Goal: Use online tool/utility: Utilize a website feature to perform a specific function

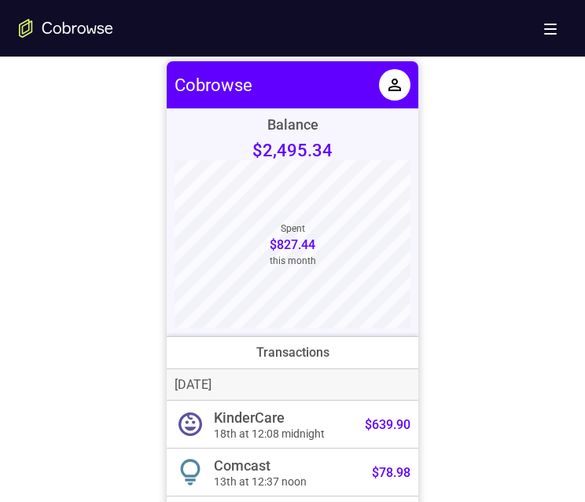
scroll to position [629, 0]
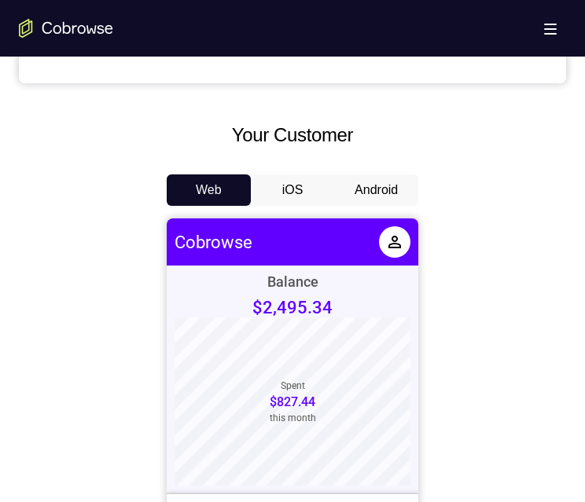
click at [373, 186] on button "Android" at bounding box center [376, 190] width 84 height 31
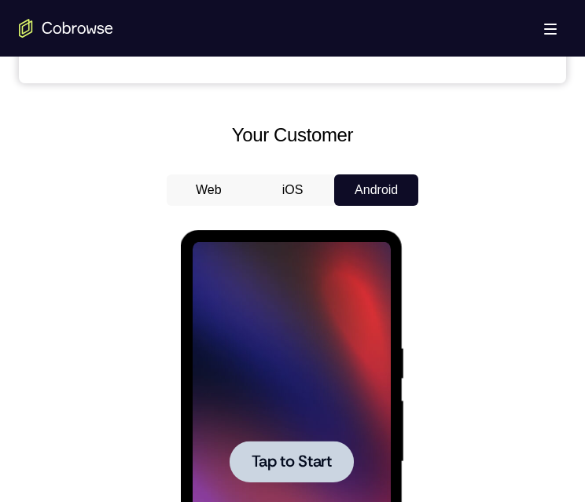
scroll to position [786, 0]
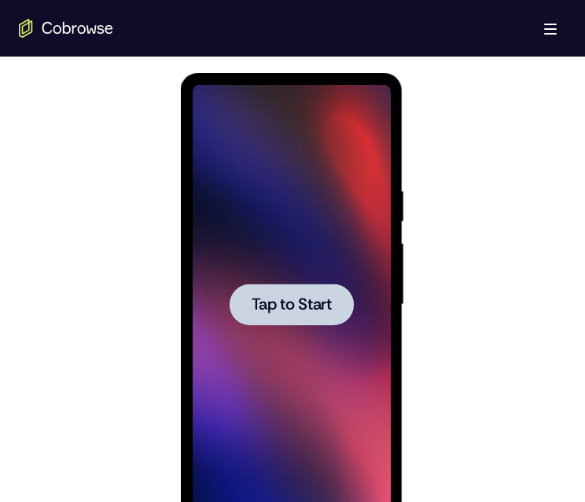
click at [300, 298] on span "Tap to Start" at bounding box center [291, 305] width 80 height 16
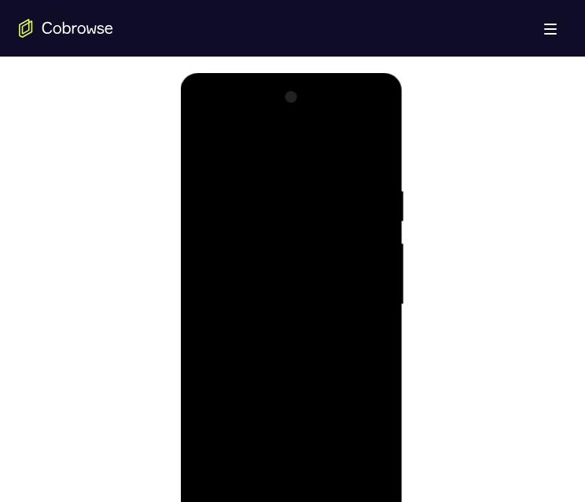
scroll to position [865, 0]
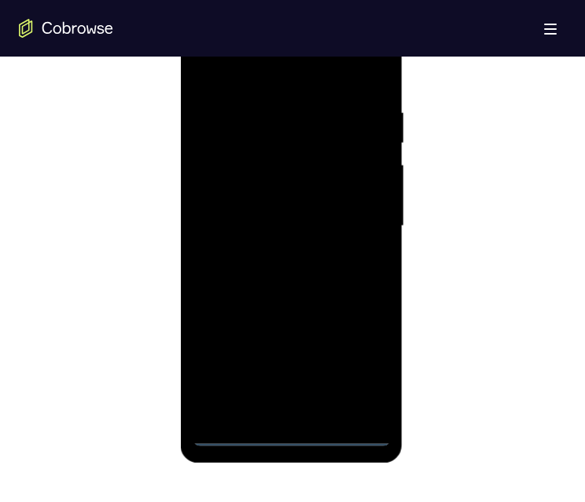
click at [295, 429] on div at bounding box center [291, 226] width 198 height 440
click at [291, 429] on div at bounding box center [291, 226] width 198 height 440
click at [298, 427] on div at bounding box center [291, 226] width 198 height 440
drag, startPoint x: 293, startPoint y: 427, endPoint x: 585, endPoint y: 356, distance: 301.0
click at [292, 427] on div at bounding box center [291, 226] width 198 height 440
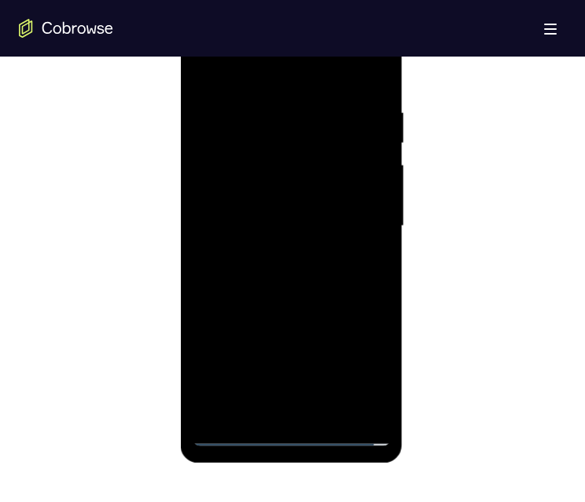
drag, startPoint x: 585, startPoint y: 356, endPoint x: 289, endPoint y: 429, distance: 304.4
click at [289, 429] on div at bounding box center [291, 226] width 198 height 440
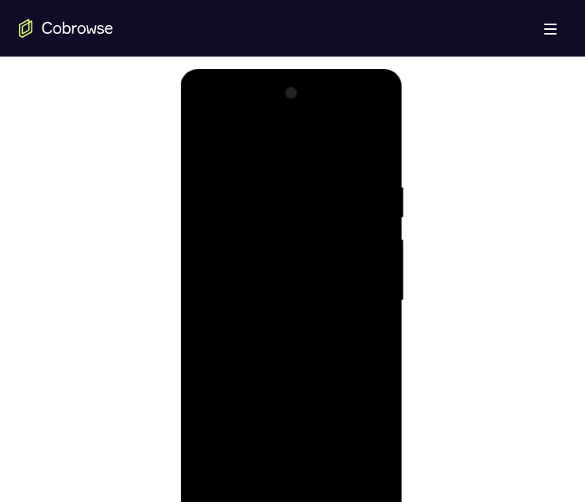
click at [286, 499] on div at bounding box center [291, 301] width 198 height 440
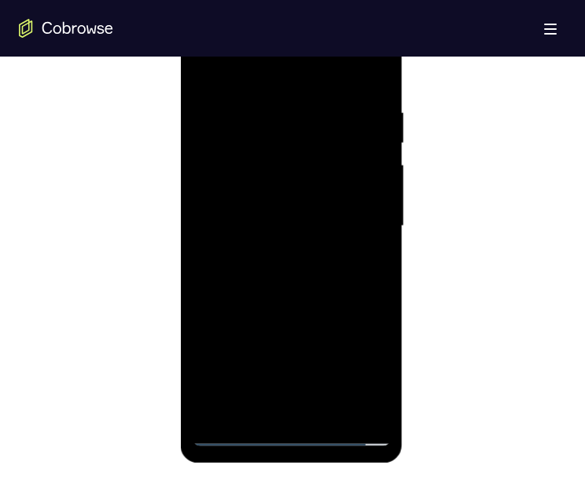
click at [237, 429] on div at bounding box center [291, 226] width 198 height 440
click at [286, 428] on div at bounding box center [291, 226] width 198 height 440
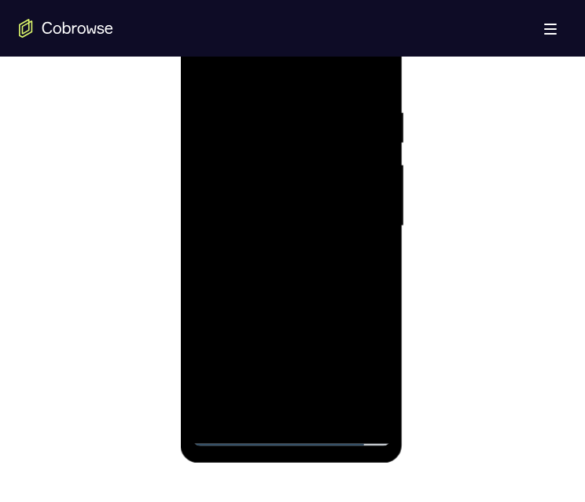
click at [286, 428] on div at bounding box center [291, 226] width 198 height 440
click at [206, 275] on div at bounding box center [291, 226] width 198 height 440
click at [289, 427] on div at bounding box center [291, 226] width 198 height 440
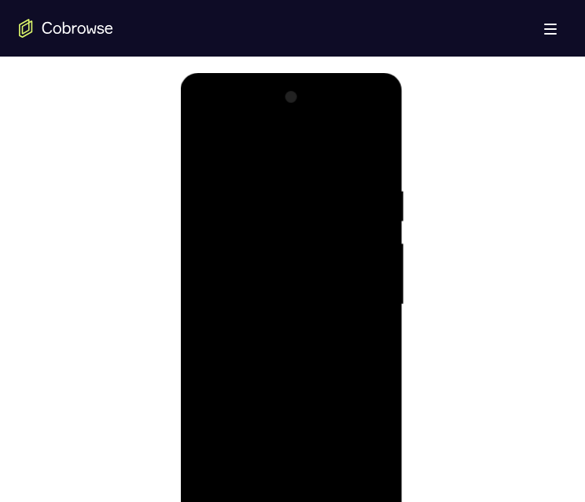
click at [201, 114] on div at bounding box center [291, 305] width 198 height 440
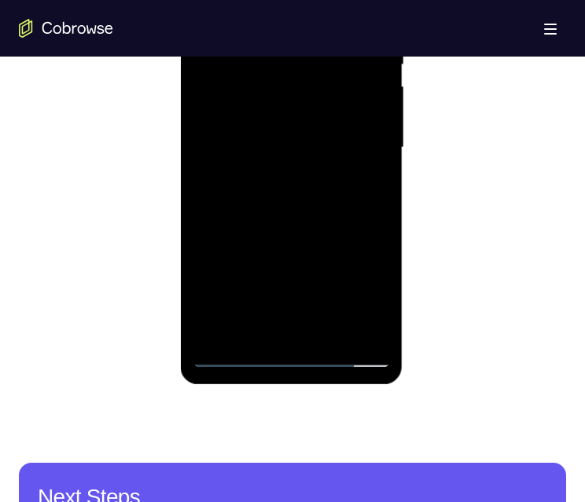
click at [199, 187] on div at bounding box center [291, 148] width 198 height 440
click at [230, 345] on div at bounding box center [291, 148] width 198 height 440
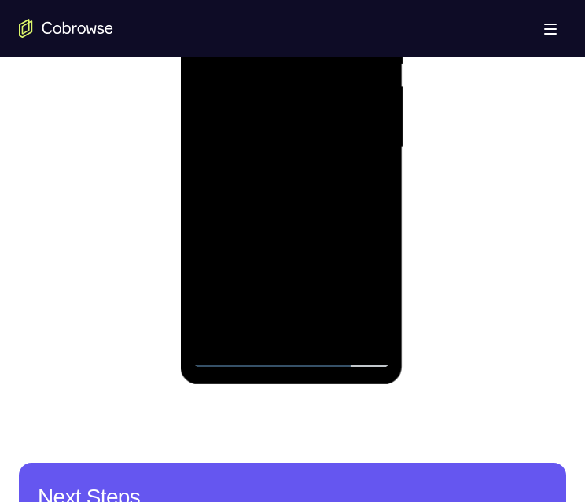
click at [230, 345] on div at bounding box center [291, 148] width 198 height 440
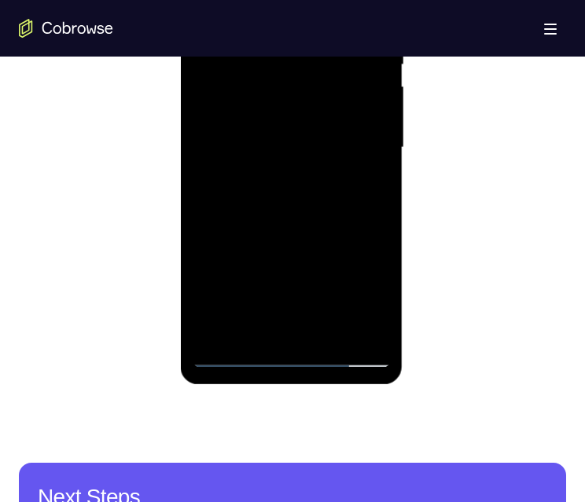
click at [230, 345] on div at bounding box center [291, 148] width 198 height 440
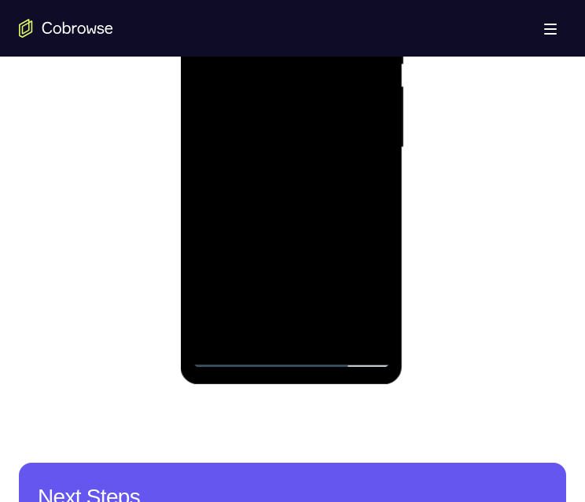
click at [230, 345] on div at bounding box center [291, 148] width 198 height 440
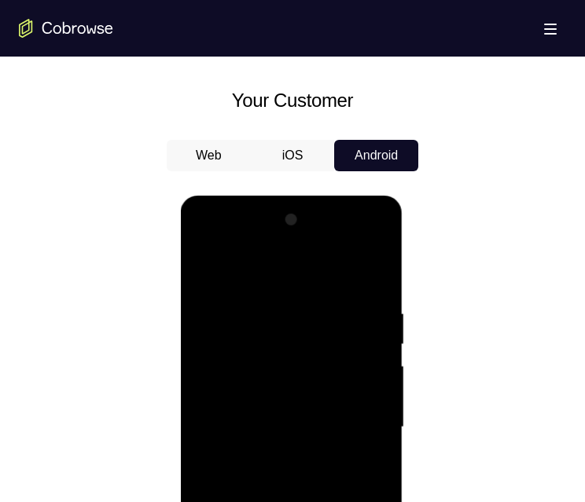
scroll to position [672, 0]
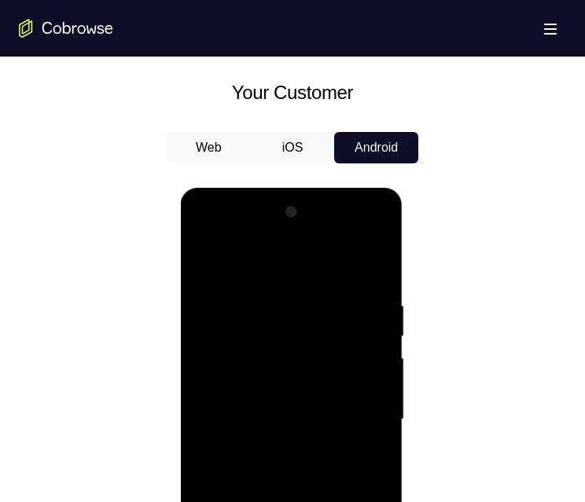
drag, startPoint x: 292, startPoint y: 146, endPoint x: 79, endPoint y: 28, distance: 243.9
click at [292, 146] on button "iOS" at bounding box center [293, 147] width 84 height 31
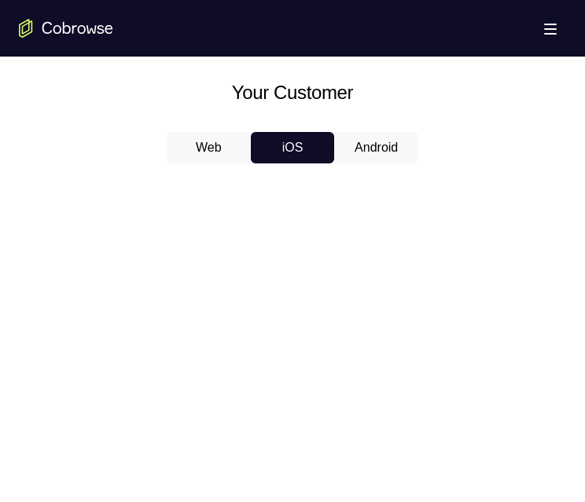
click at [372, 138] on button "Android" at bounding box center [376, 147] width 84 height 31
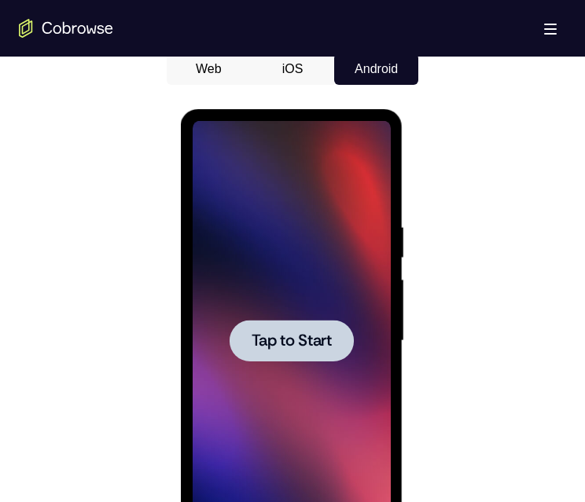
click at [294, 368] on div at bounding box center [291, 341] width 198 height 440
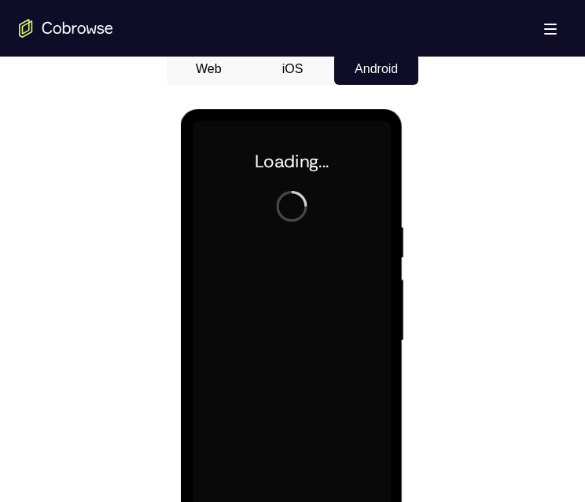
scroll to position [986, 0]
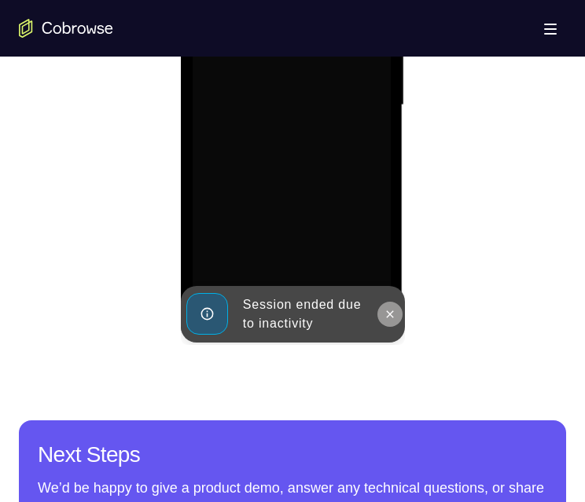
click at [385, 317] on icon at bounding box center [389, 314] width 13 height 13
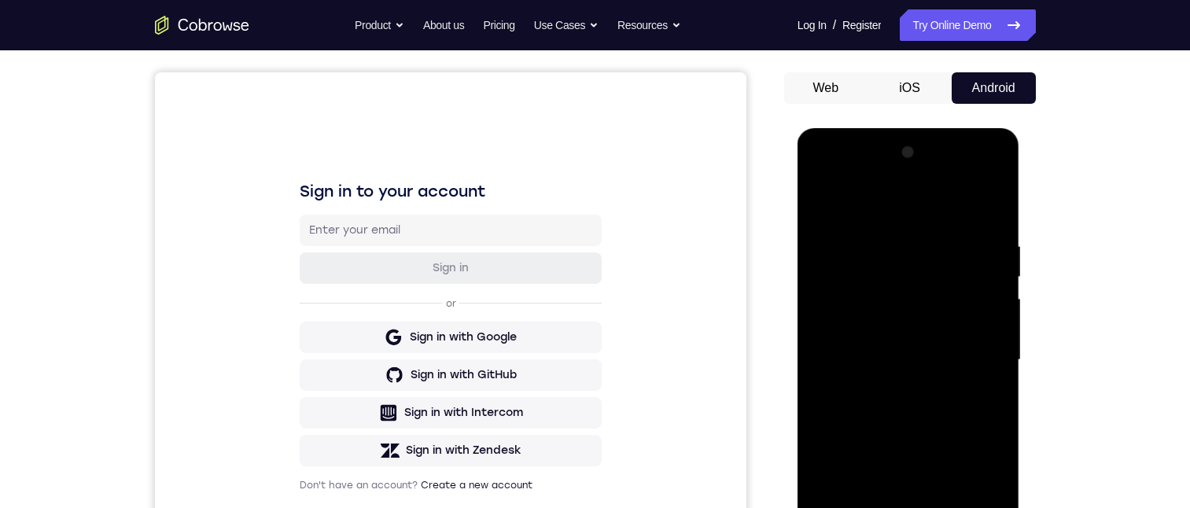
scroll to position [200, 0]
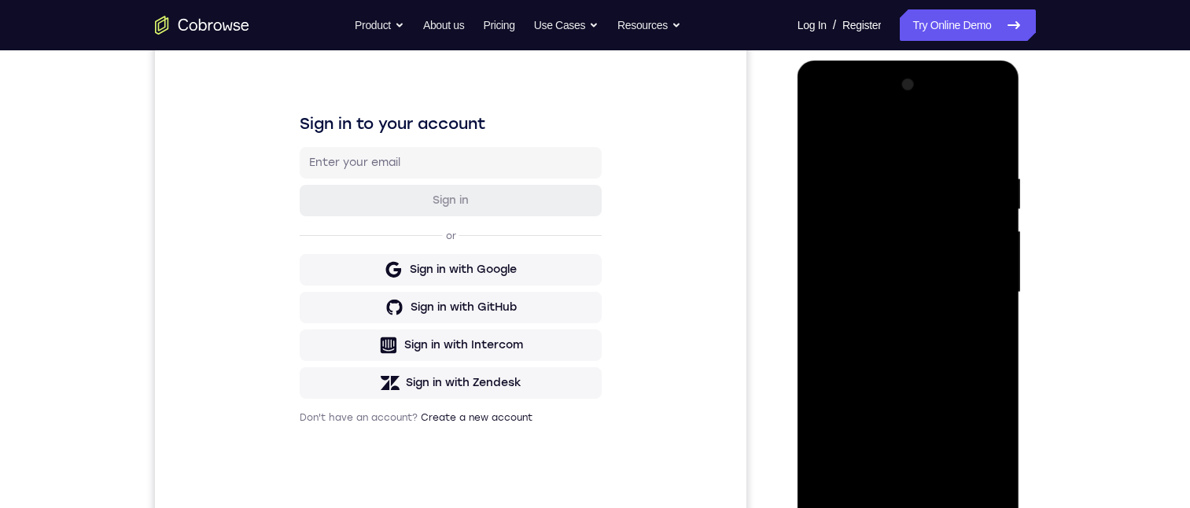
click at [584, 491] on div at bounding box center [908, 292] width 198 height 440
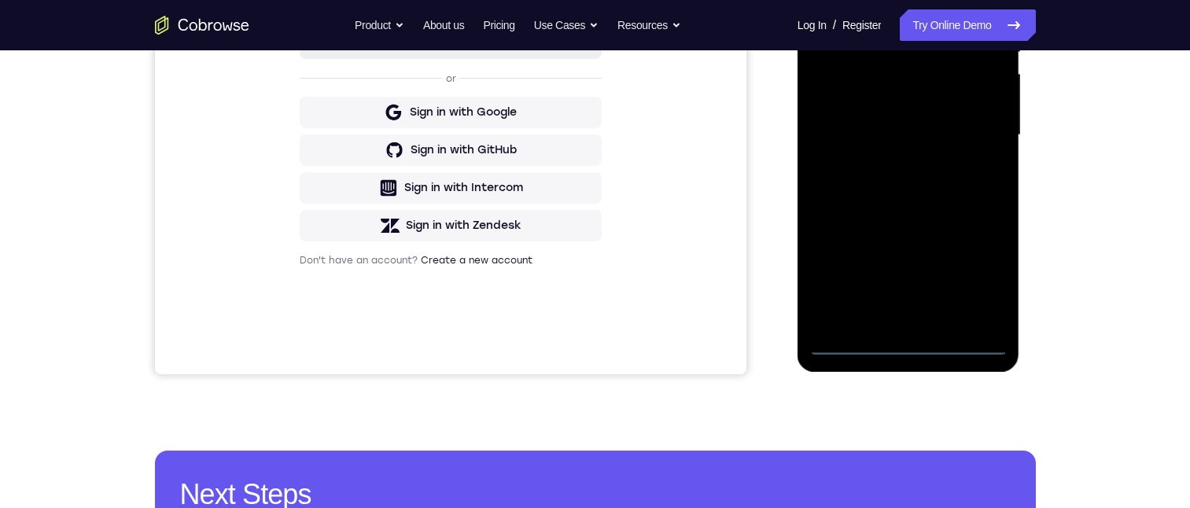
click at [584, 337] on div at bounding box center [908, 135] width 198 height 440
click at [584, 336] on div at bounding box center [908, 135] width 198 height 440
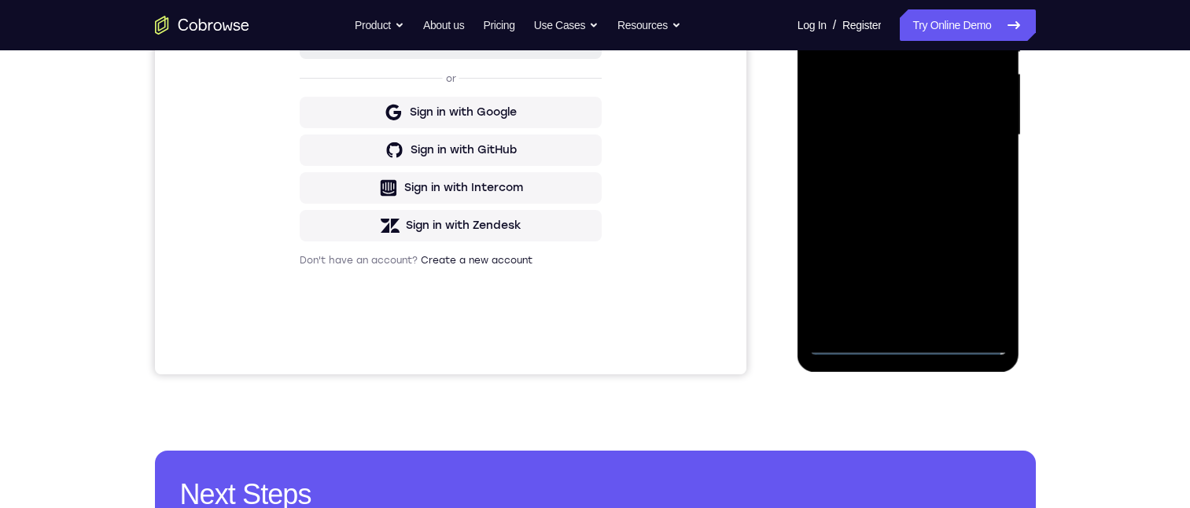
click at [584, 336] on div at bounding box center [908, 135] width 198 height 440
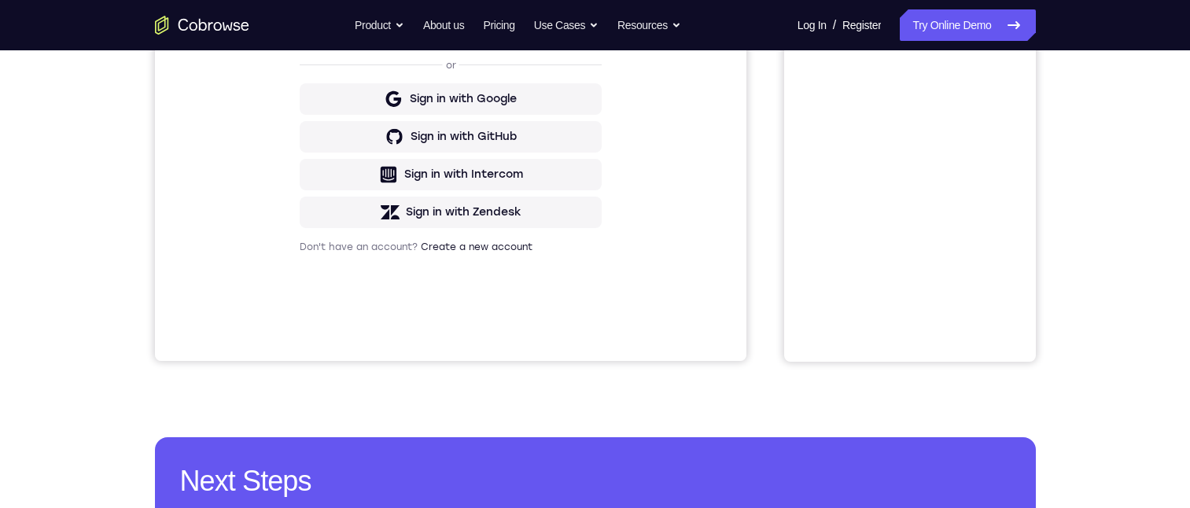
scroll to position [56, 0]
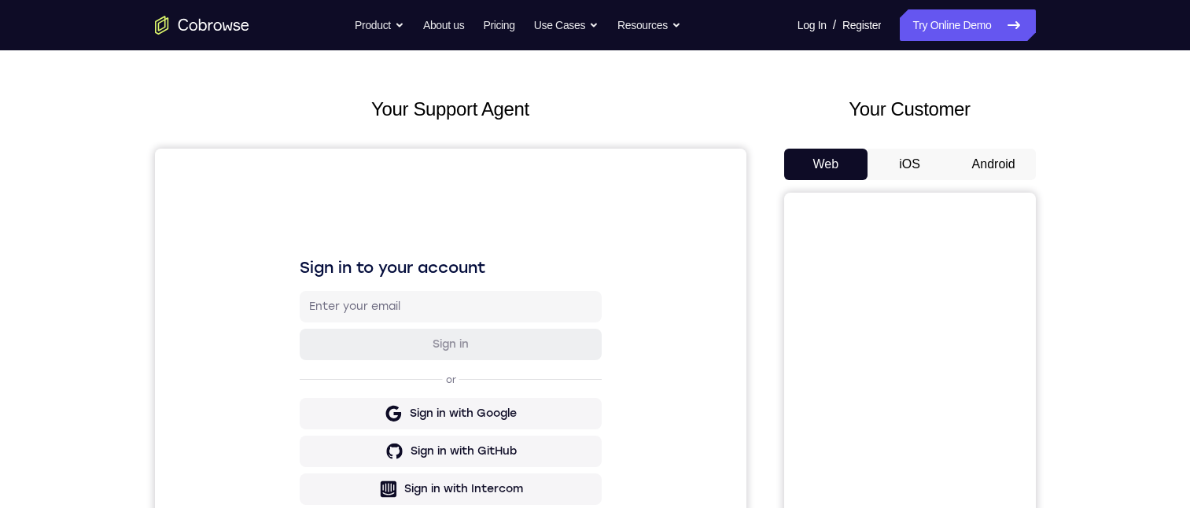
click at [584, 152] on button "Android" at bounding box center [993, 164] width 84 height 31
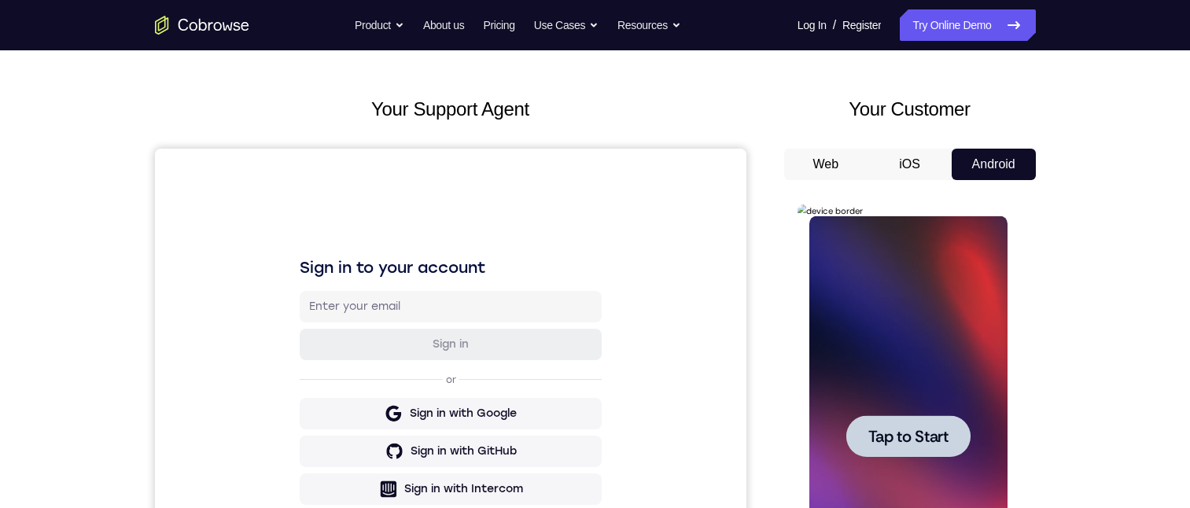
scroll to position [0, 0]
drag, startPoint x: 1577, startPoint y: 462, endPoint x: 896, endPoint y: 431, distance: 681.7
click at [584, 429] on span "Tap to Start" at bounding box center [908, 437] width 80 height 16
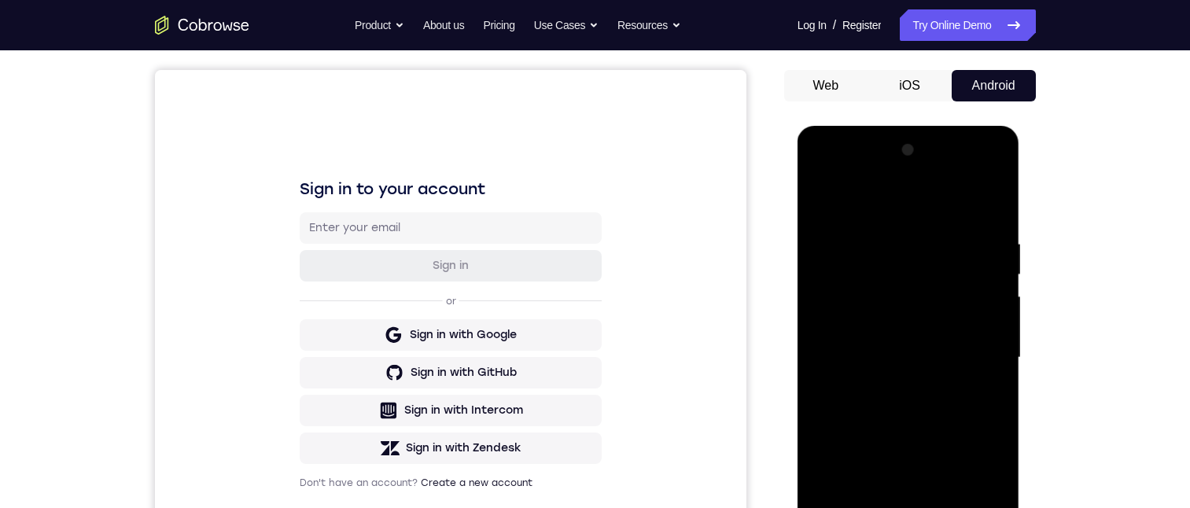
scroll to position [292, 0]
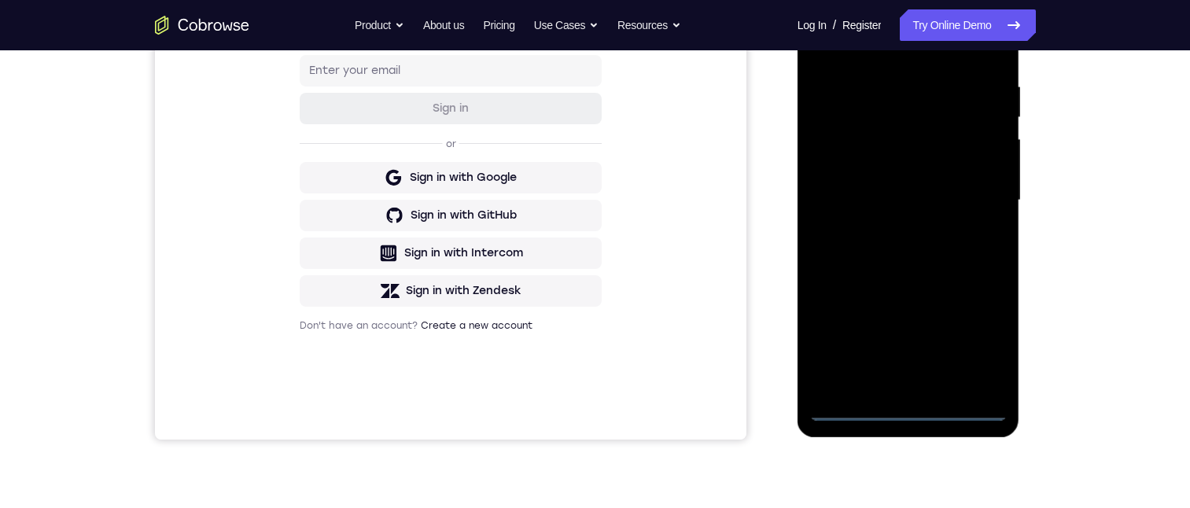
click at [584, 406] on div at bounding box center [908, 200] width 198 height 440
click at [584, 337] on div at bounding box center [908, 200] width 198 height 440
click at [584, 11] on div at bounding box center [908, 200] width 198 height 440
click at [584, 330] on div at bounding box center [908, 200] width 198 height 440
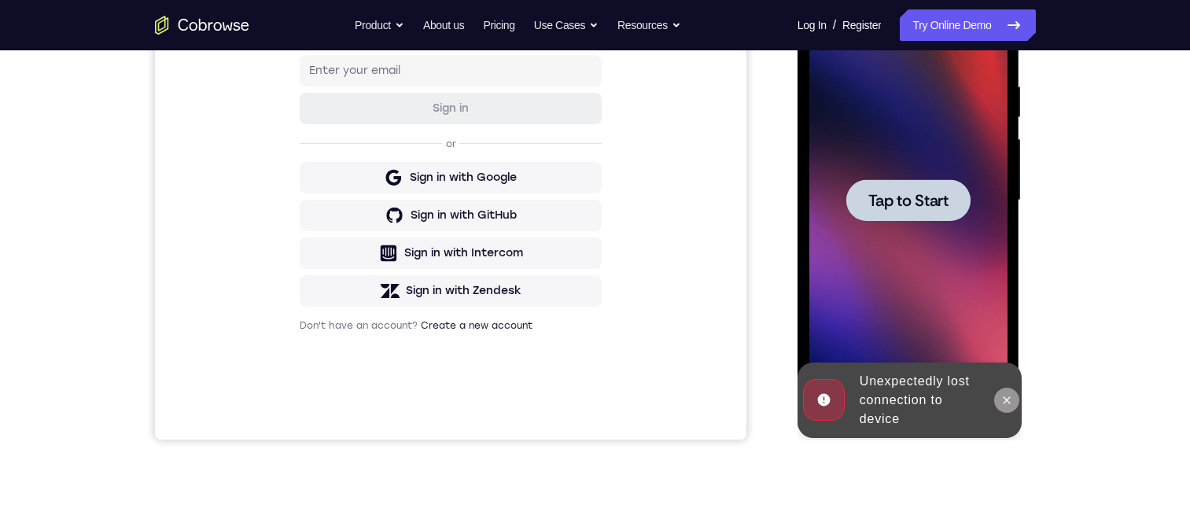
click at [584, 395] on button at bounding box center [1006, 400] width 25 height 25
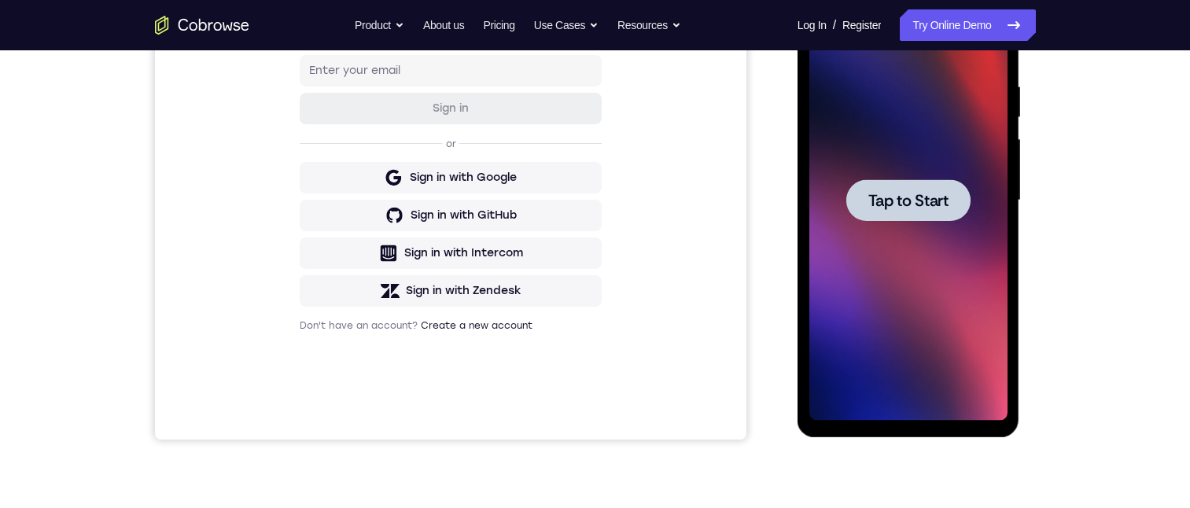
click at [584, 208] on span "Tap to Start" at bounding box center [908, 201] width 80 height 16
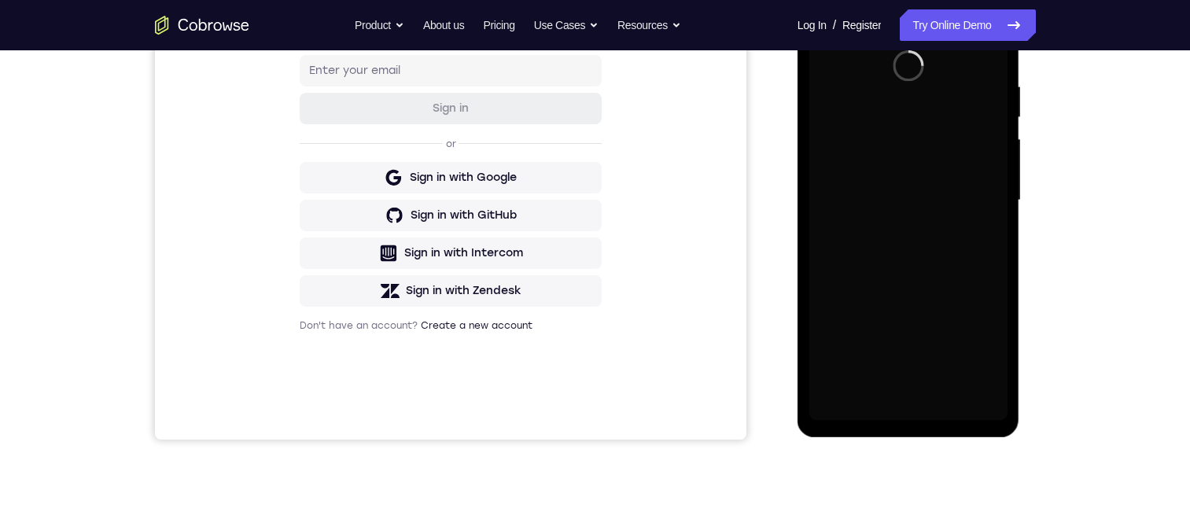
scroll to position [213, 0]
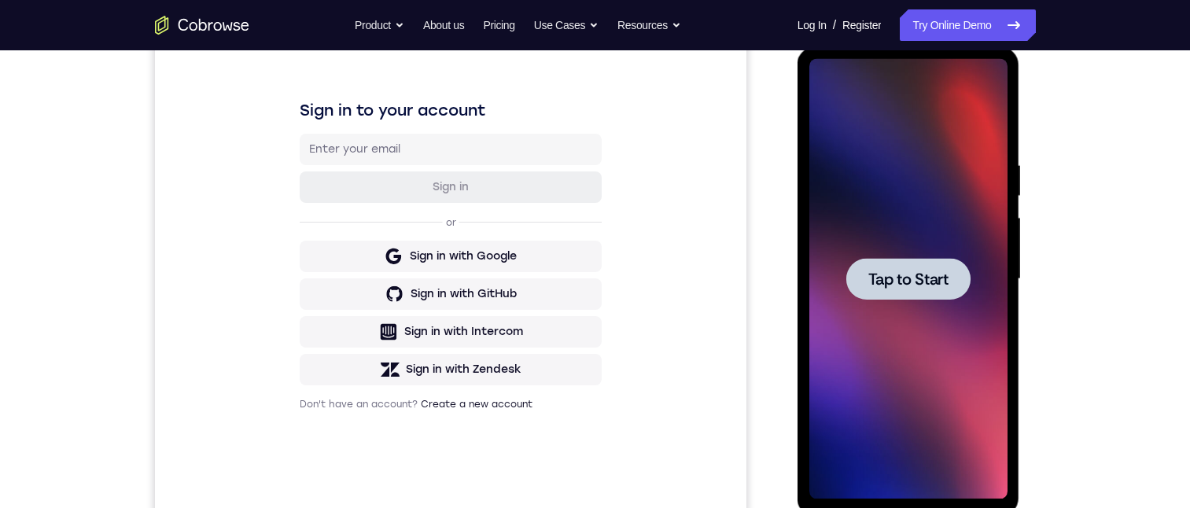
click at [584, 280] on span "Tap to Start" at bounding box center [908, 279] width 80 height 16
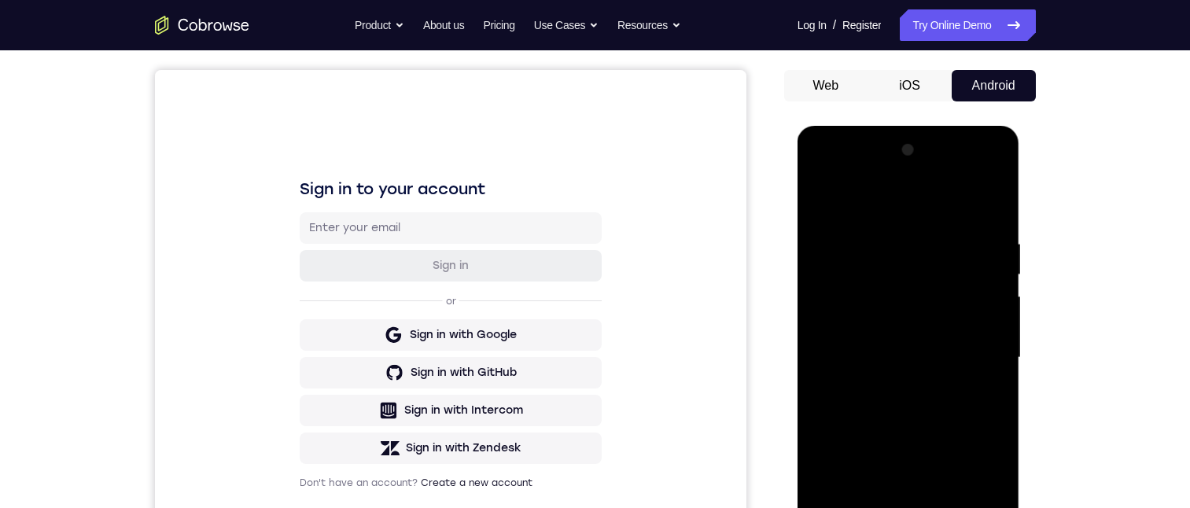
scroll to position [292, 0]
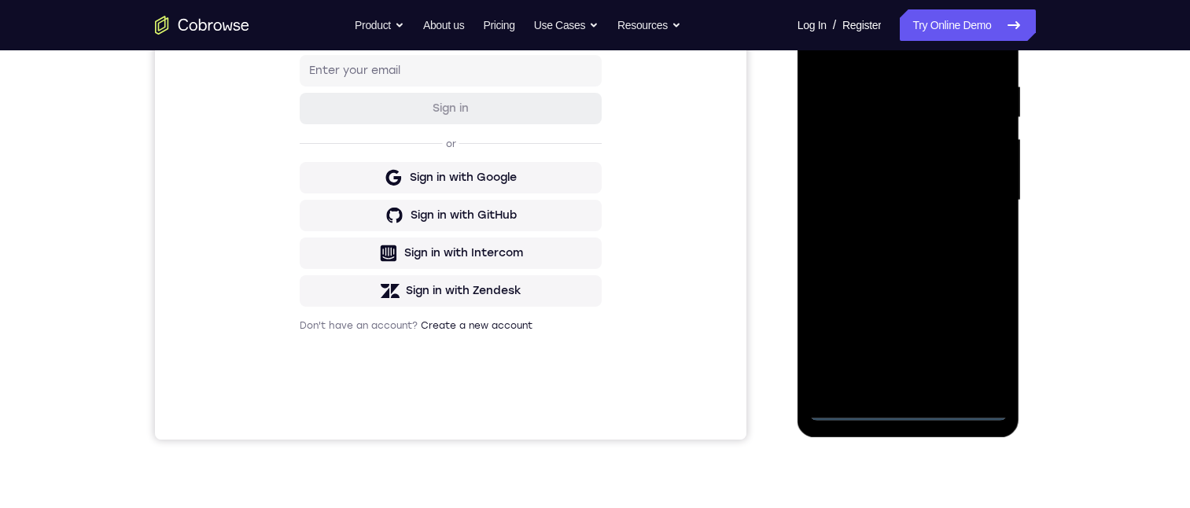
click at [584, 403] on div at bounding box center [908, 200] width 198 height 440
click at [584, 401] on div at bounding box center [908, 200] width 198 height 440
click at [584, 400] on div at bounding box center [908, 200] width 198 height 440
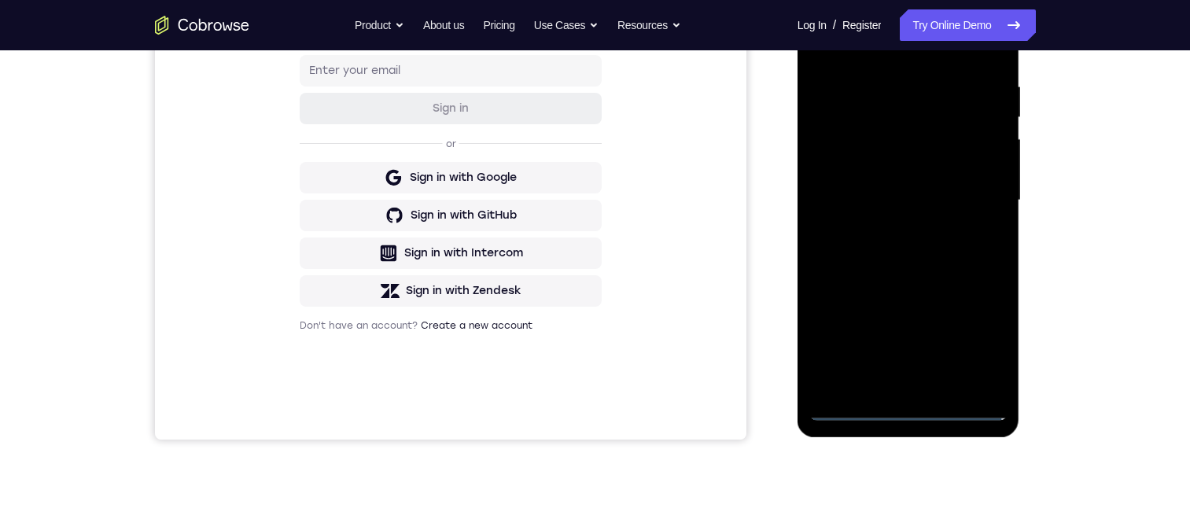
click at [584, 400] on div at bounding box center [908, 200] width 198 height 440
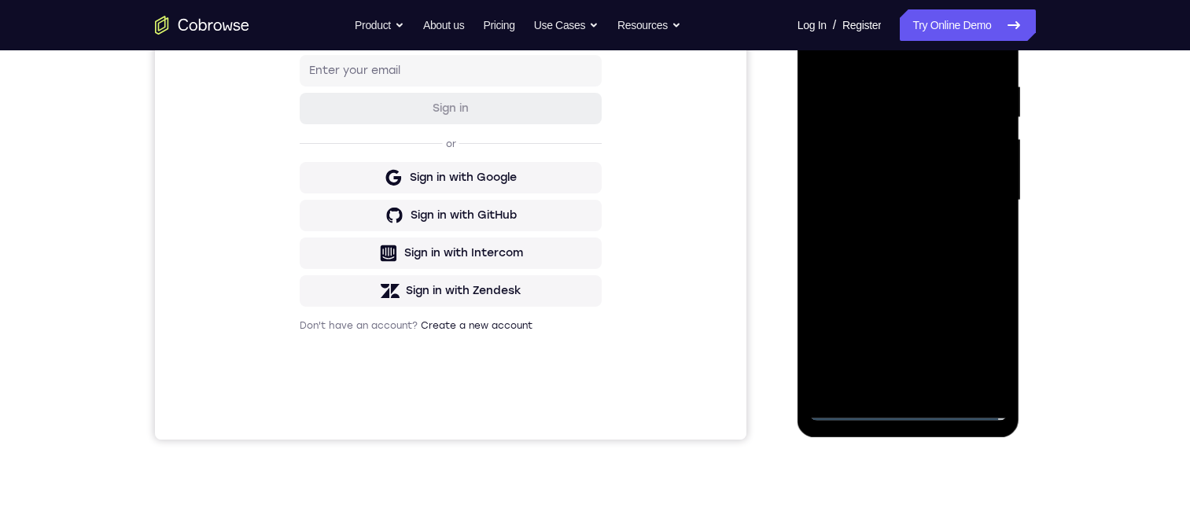
click at [584, 400] on div at bounding box center [908, 200] width 198 height 440
click at [584, 399] on div at bounding box center [908, 200] width 198 height 440
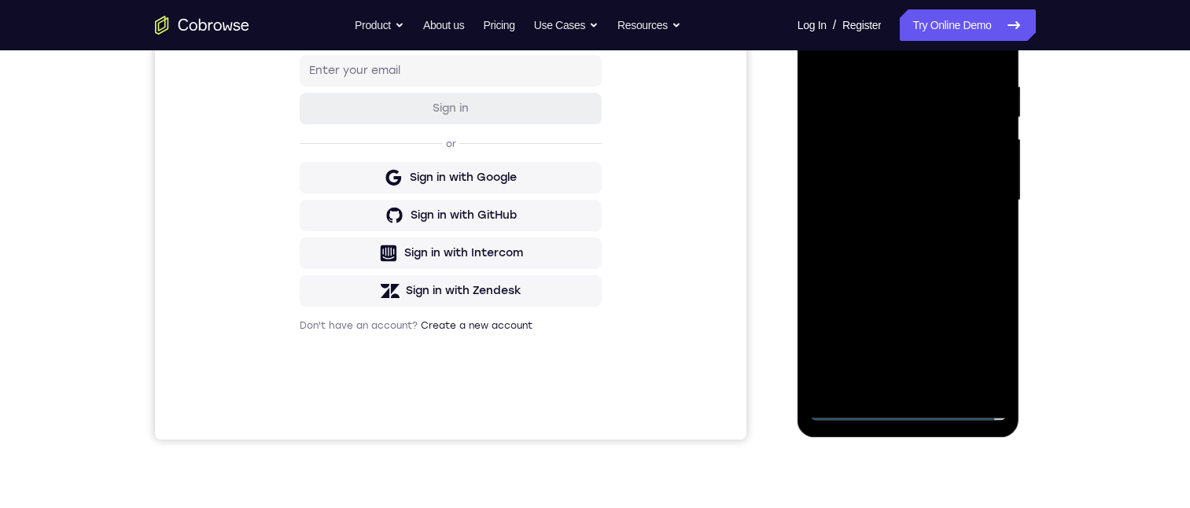
click at [584, 399] on div at bounding box center [908, 200] width 198 height 440
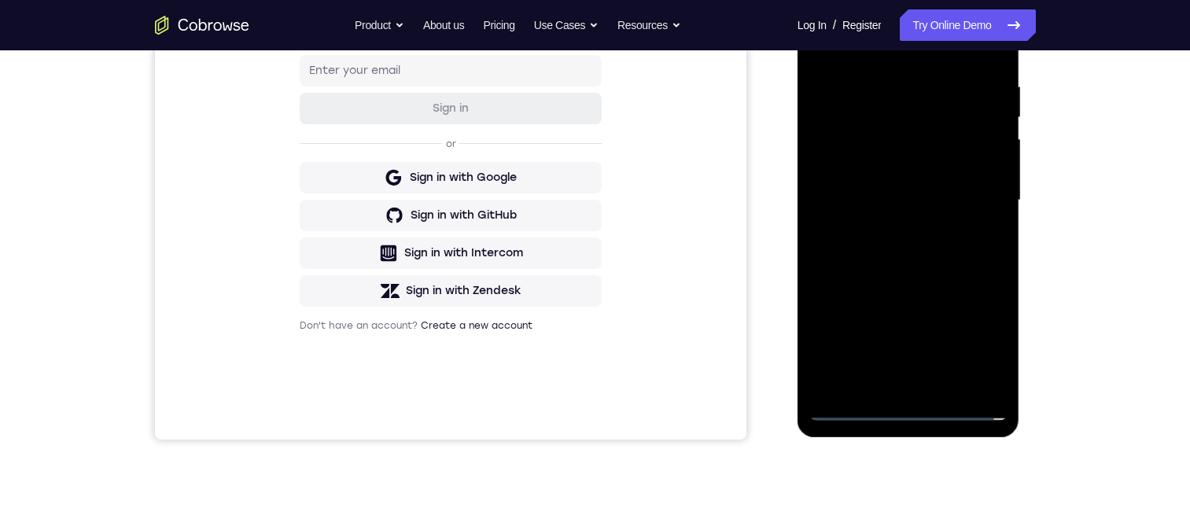
click at [584, 399] on div at bounding box center [908, 200] width 198 height 440
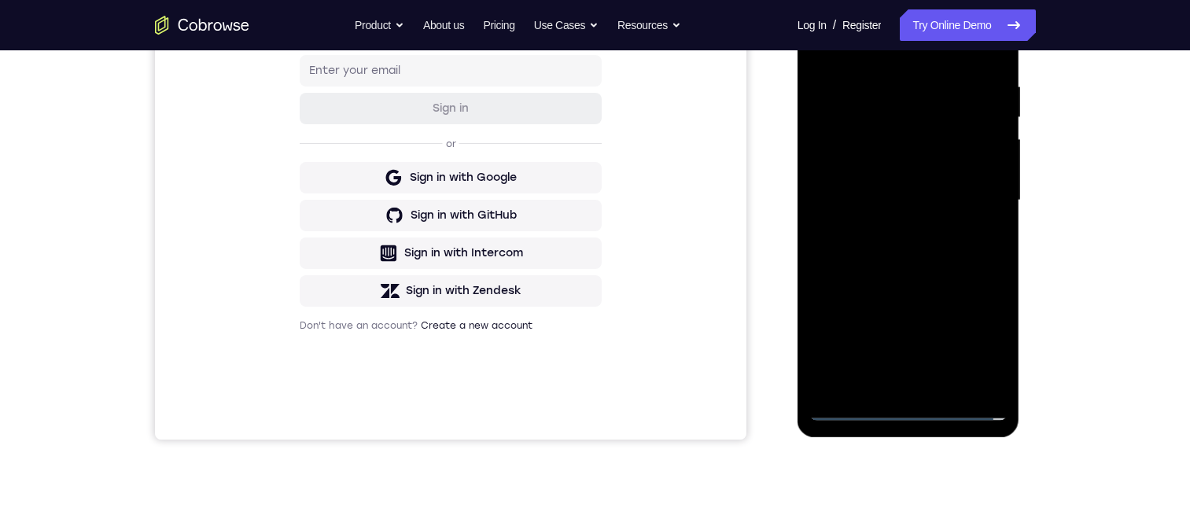
click at [584, 399] on div at bounding box center [908, 200] width 198 height 440
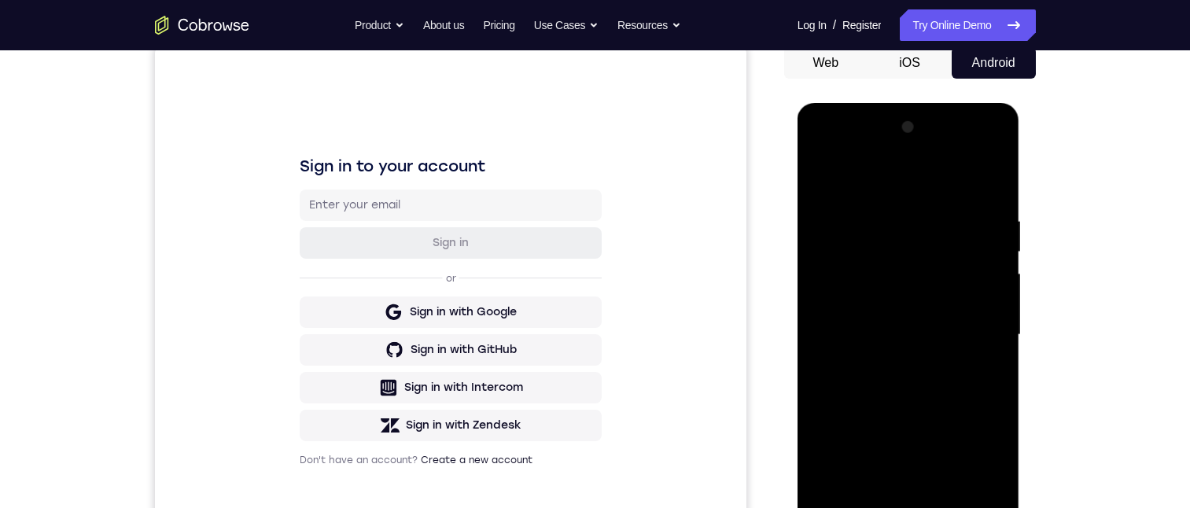
scroll to position [315, 0]
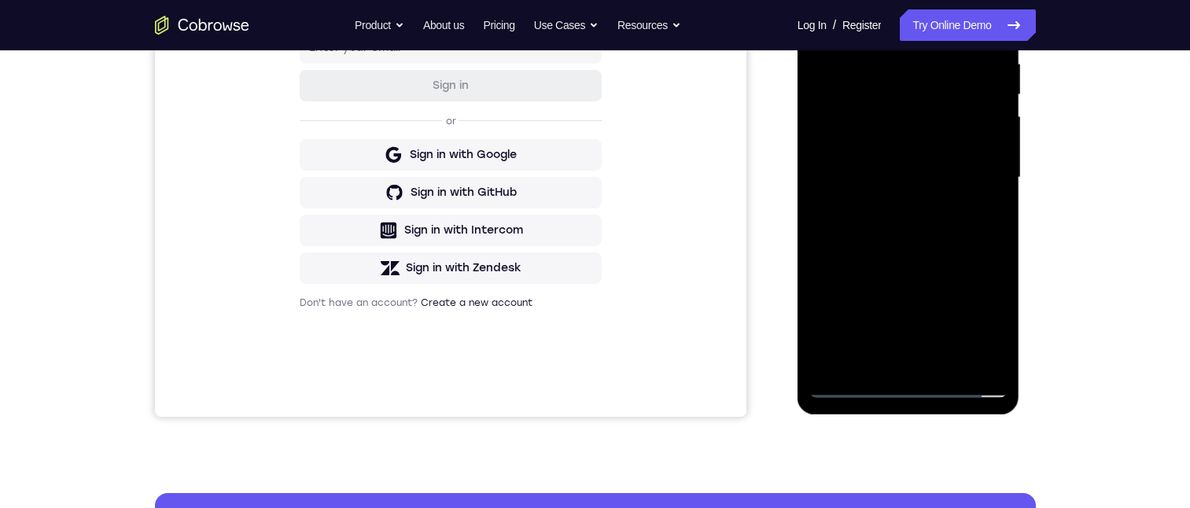
click at [584, 381] on div at bounding box center [908, 178] width 198 height 440
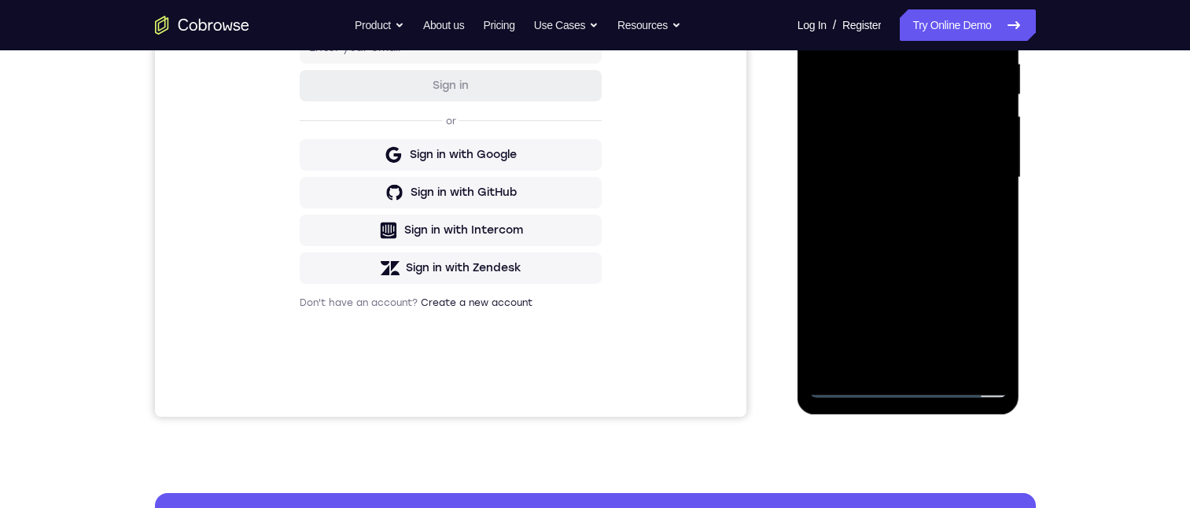
click at [584, 381] on div at bounding box center [908, 178] width 198 height 440
click at [584, 380] on div at bounding box center [908, 178] width 198 height 440
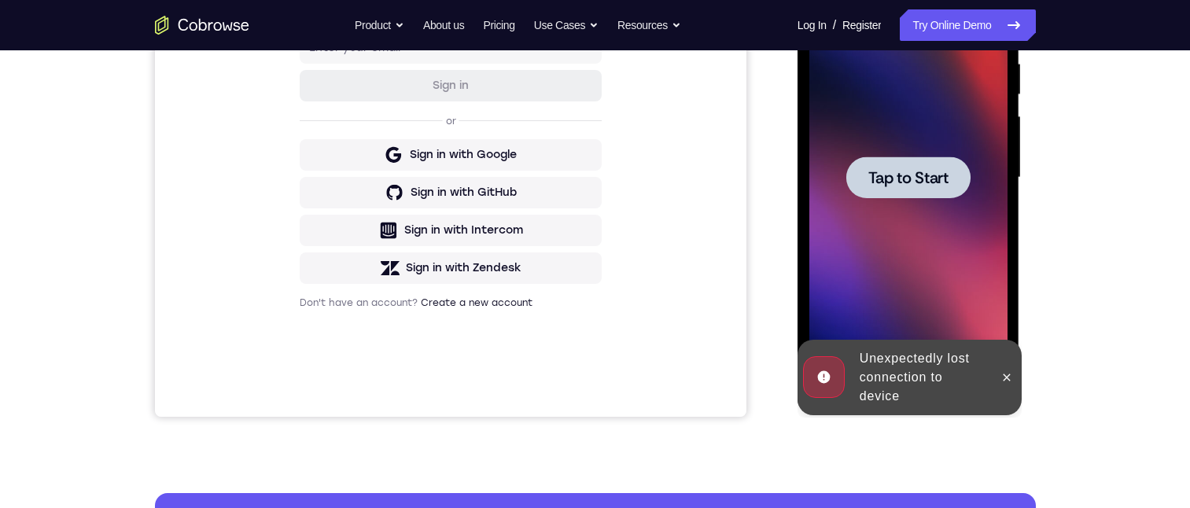
click at [584, 380] on div at bounding box center [908, 178] width 198 height 440
click at [584, 380] on div "Unexpectedly lost connection to device" at bounding box center [897, 377] width 194 height 75
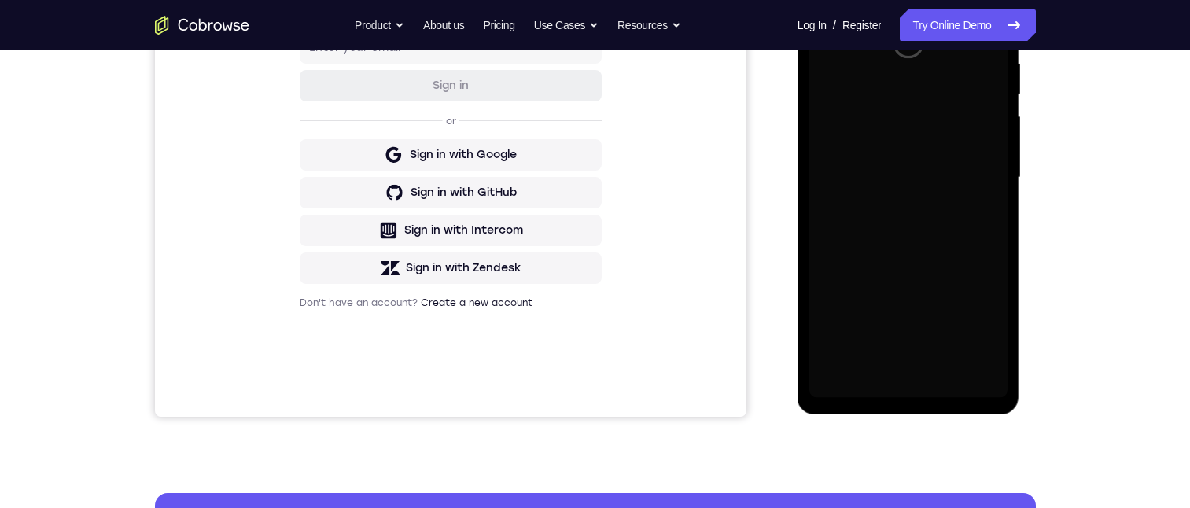
drag, startPoint x: 847, startPoint y: 380, endPoint x: 958, endPoint y: 179, distance: 229.1
click at [584, 184] on div at bounding box center [908, 178] width 198 height 440
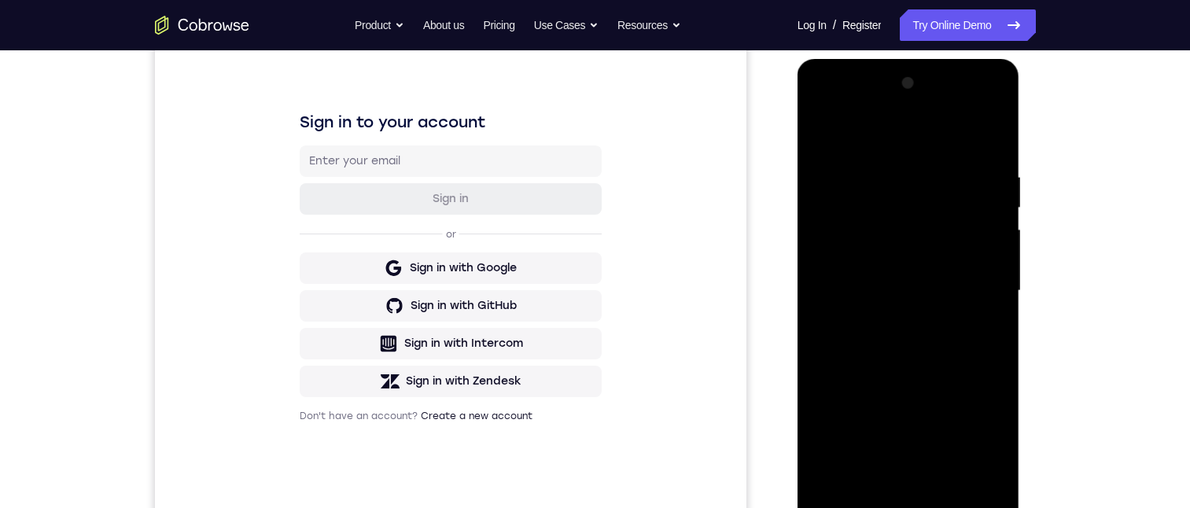
click at [584, 424] on div at bounding box center [908, 291] width 198 height 440
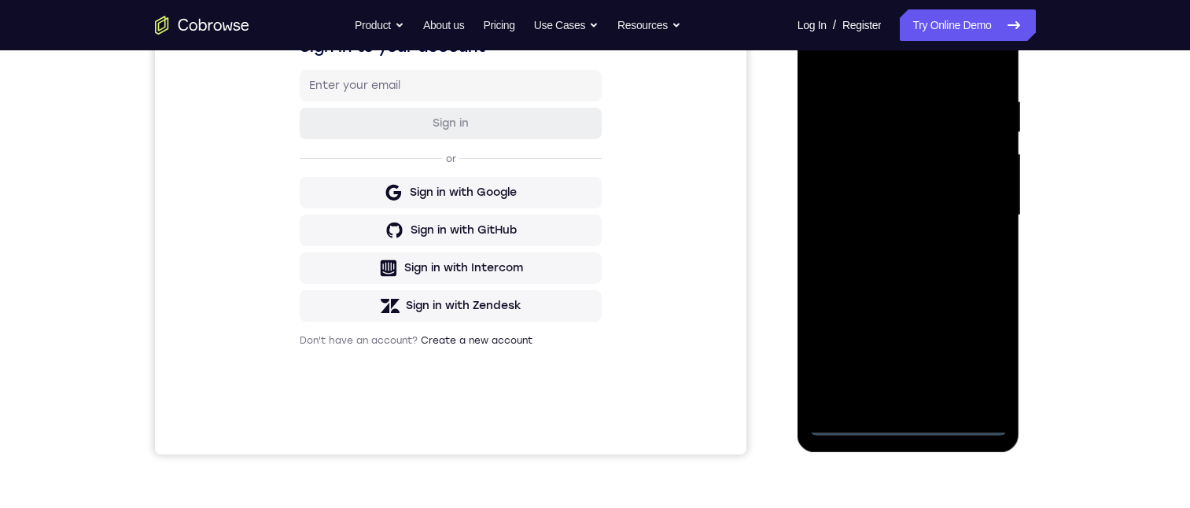
click at [584, 424] on div at bounding box center [908, 215] width 198 height 440
click at [584, 357] on div at bounding box center [908, 215] width 198 height 440
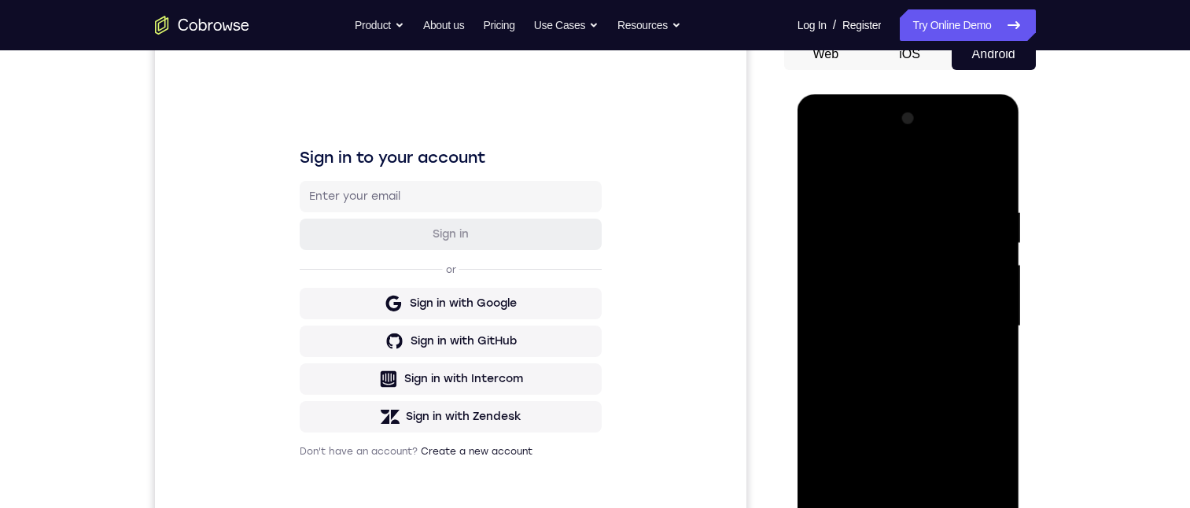
click at [584, 137] on div at bounding box center [908, 326] width 198 height 440
click at [584, 315] on div at bounding box center [908, 326] width 198 height 440
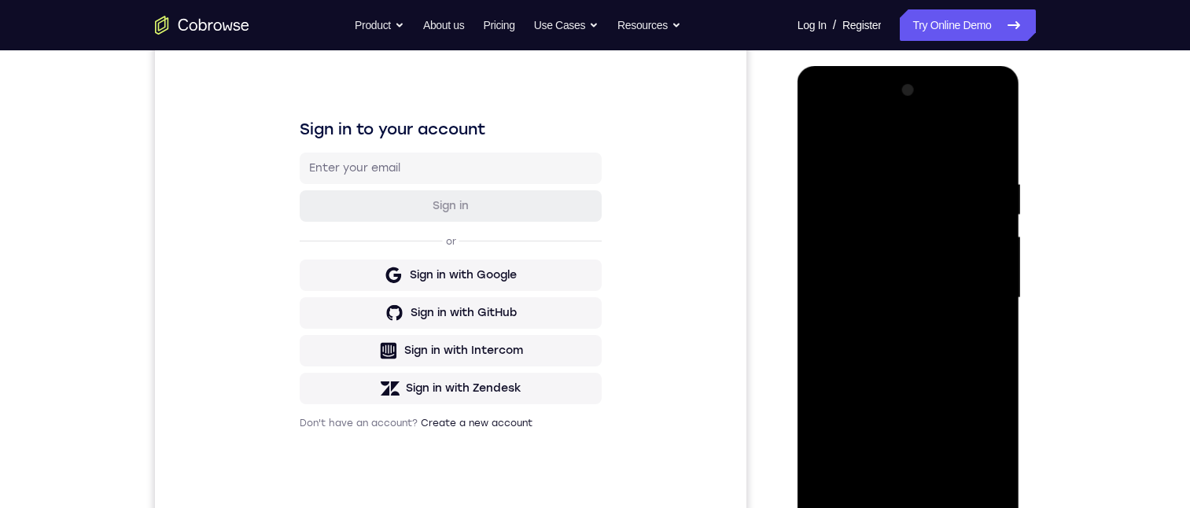
click at [584, 325] on div at bounding box center [908, 298] width 198 height 440
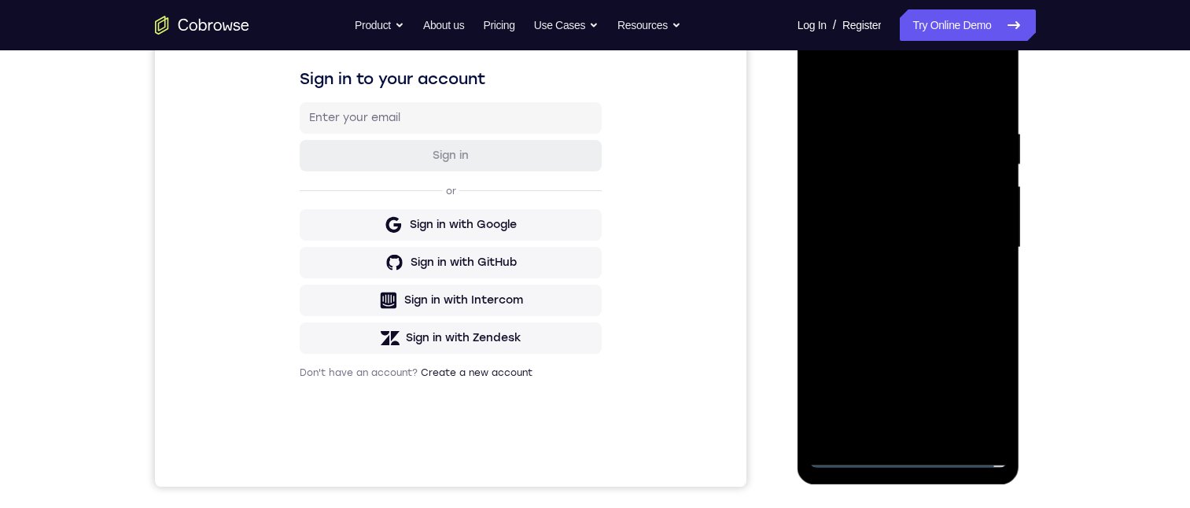
click at [584, 223] on div at bounding box center [908, 248] width 198 height 440
click at [584, 208] on div at bounding box center [908, 248] width 198 height 440
click at [584, 242] on div at bounding box center [908, 248] width 198 height 440
click at [584, 302] on div at bounding box center [908, 248] width 198 height 440
click at [584, 283] on div at bounding box center [908, 248] width 198 height 440
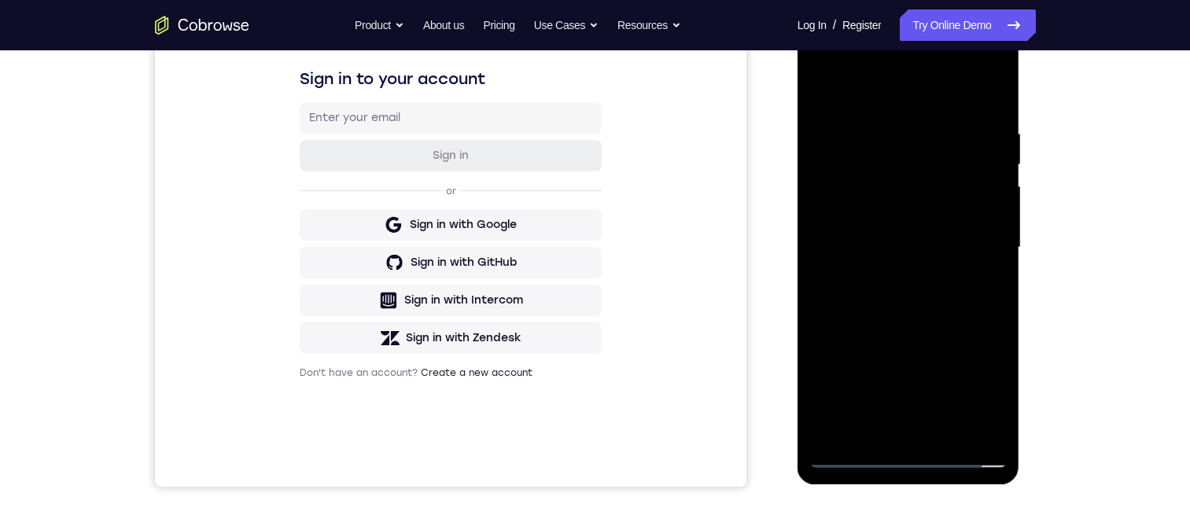
click at [584, 292] on div at bounding box center [908, 248] width 198 height 440
click at [584, 289] on div at bounding box center [908, 248] width 198 height 440
click at [584, 96] on div at bounding box center [908, 248] width 198 height 440
click at [584, 116] on div at bounding box center [908, 248] width 198 height 440
click at [584, 194] on div at bounding box center [908, 248] width 198 height 440
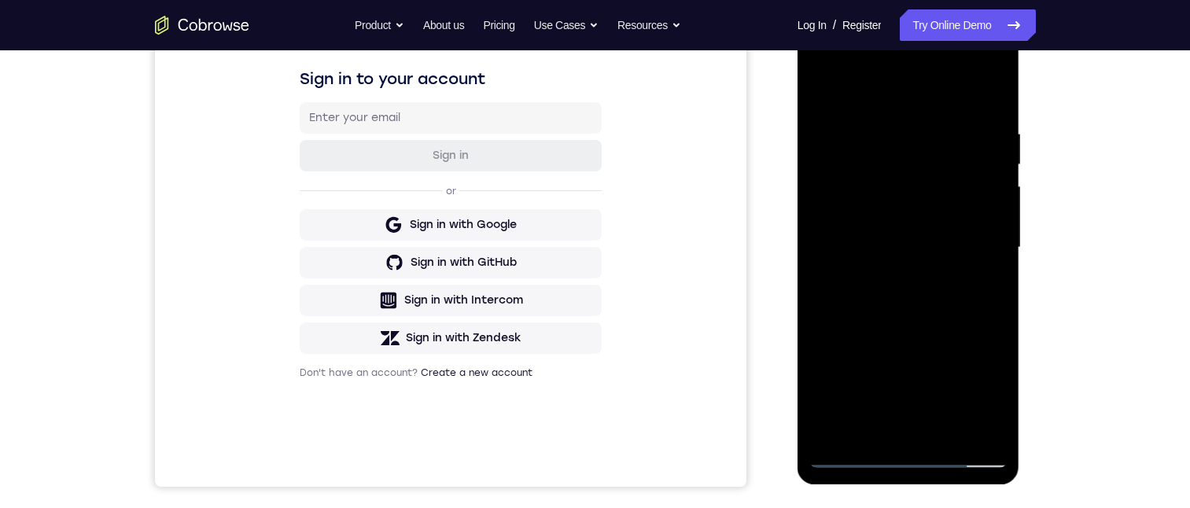
click at [584, 196] on div at bounding box center [908, 248] width 198 height 440
click at [584, 205] on div at bounding box center [908, 248] width 198 height 440
click at [584, 88] on div at bounding box center [908, 248] width 198 height 440
click at [584, 421] on div at bounding box center [908, 248] width 198 height 440
click at [584, 429] on div at bounding box center [908, 248] width 198 height 440
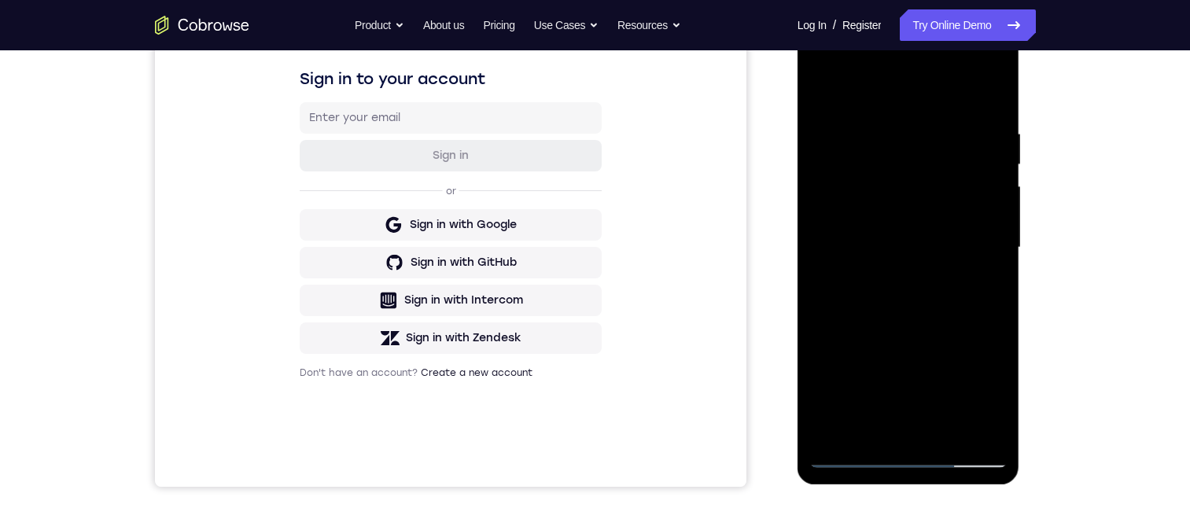
drag, startPoint x: 918, startPoint y: 323, endPoint x: 1864, endPoint y: 391, distance: 947.6
click at [584, 375] on div "Your Support Agent Your Customer Web iOS Android Next Steps We’d be happy to gi…" at bounding box center [595, 324] width 1006 height 1037
click at [584, 82] on div at bounding box center [908, 248] width 198 height 440
click at [584, 123] on div at bounding box center [908, 248] width 198 height 440
click at [584, 322] on div at bounding box center [908, 248] width 198 height 440
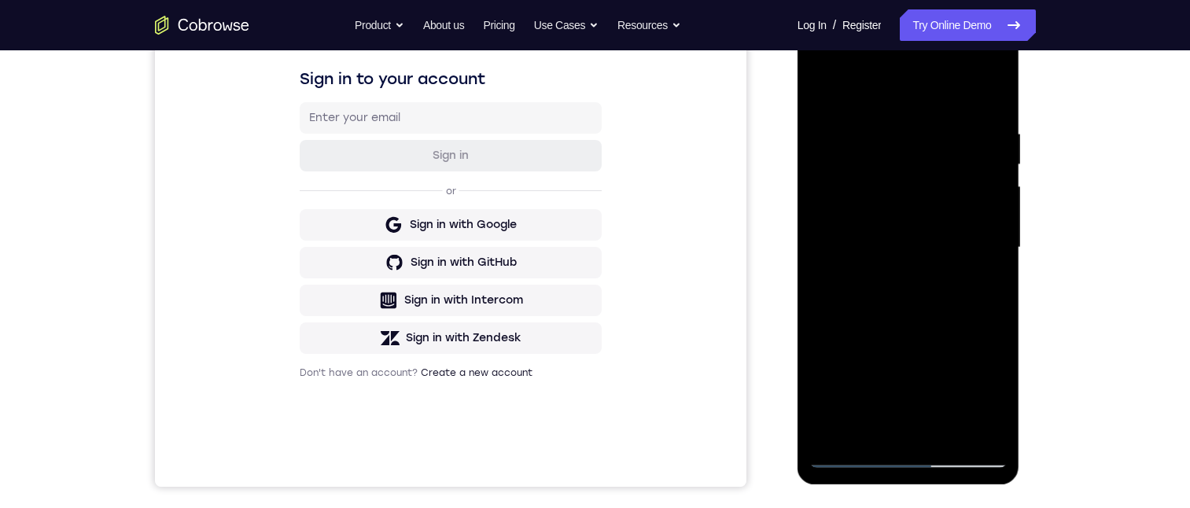
click at [584, 324] on div at bounding box center [908, 248] width 198 height 440
click at [584, 312] on div at bounding box center [908, 248] width 198 height 440
click at [584, 94] on div at bounding box center [908, 248] width 198 height 440
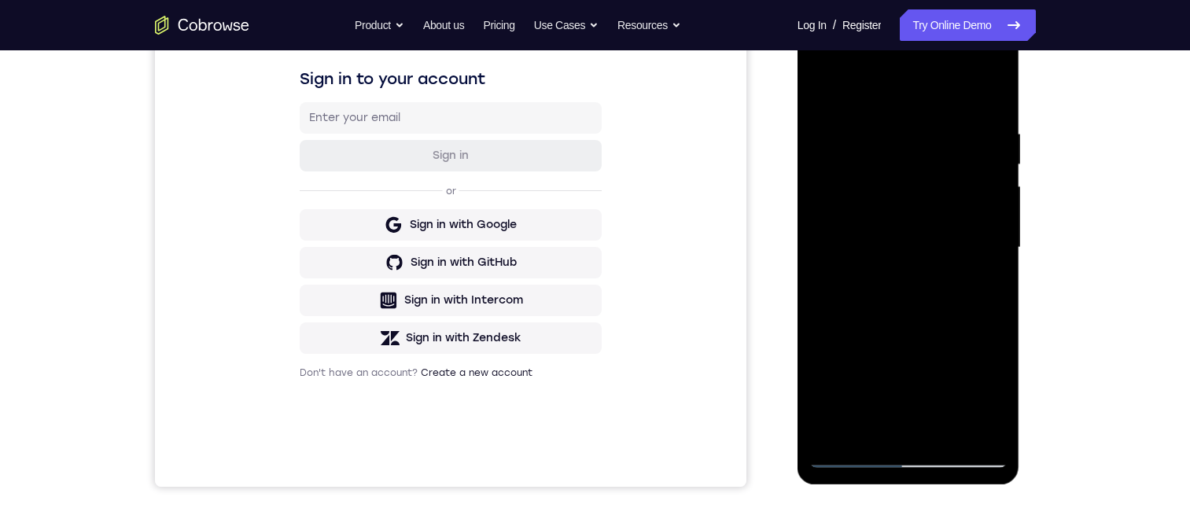
click at [584, 93] on div at bounding box center [908, 248] width 198 height 440
drag, startPoint x: 954, startPoint y: 434, endPoint x: 1604, endPoint y: 503, distance: 654.0
click at [584, 434] on div at bounding box center [908, 248] width 198 height 440
drag, startPoint x: 900, startPoint y: 287, endPoint x: 900, endPoint y: 214, distance: 73.1
click at [584, 215] on div at bounding box center [908, 248] width 198 height 440
